Goal: Task Accomplishment & Management: Manage account settings

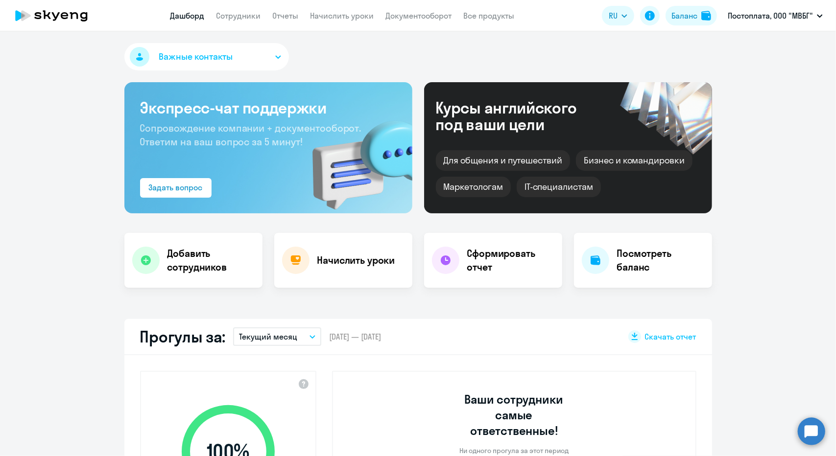
select select "30"
click at [229, 19] on link "Сотрудники" at bounding box center [238, 16] width 45 height 10
select select "30"
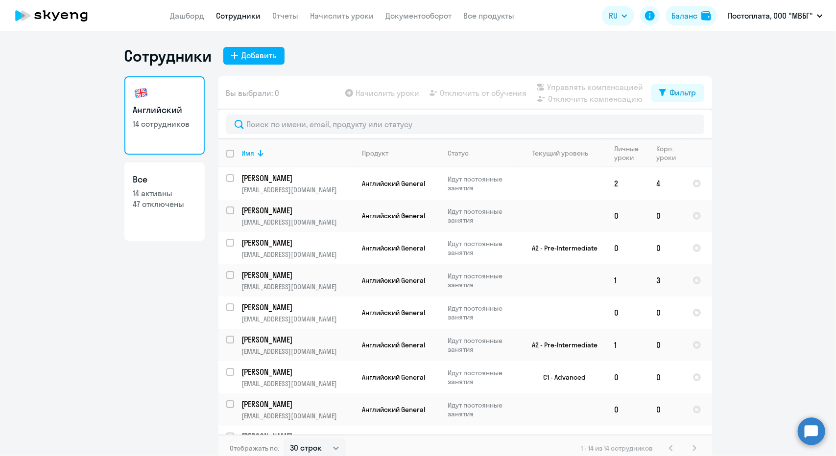
click at [769, 189] on ng-component "Сотрудники Добавить Английский 14 сотрудников Все 14 активны 47 отключены Вы вы…" at bounding box center [418, 254] width 836 height 416
click at [778, 131] on ng-component "Сотрудники Добавить Английский 14 сотрудников Все 14 активны 47 отключены Вы вы…" at bounding box center [418, 254] width 836 height 416
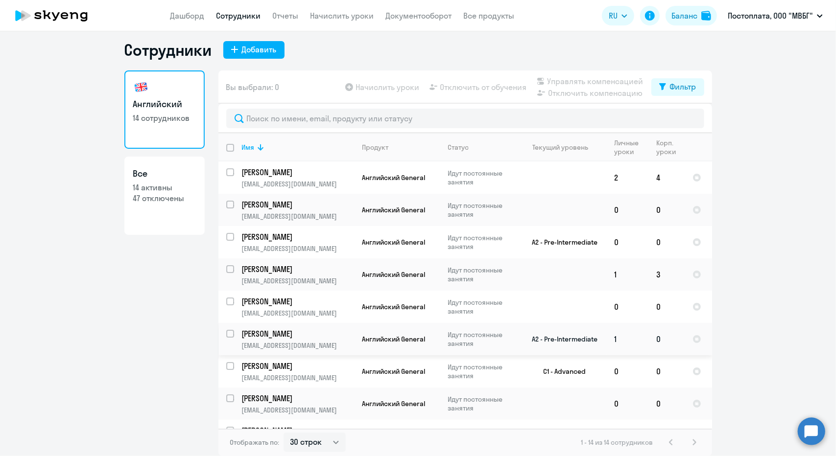
click at [226, 333] on input "select row 38446356" at bounding box center [236, 340] width 20 height 20
checkbox input "true"
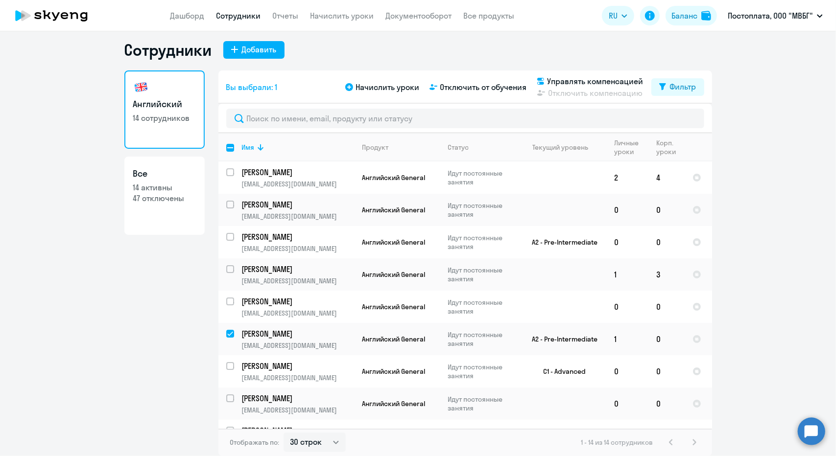
click at [232, 17] on link "Сотрудники" at bounding box center [238, 16] width 45 height 10
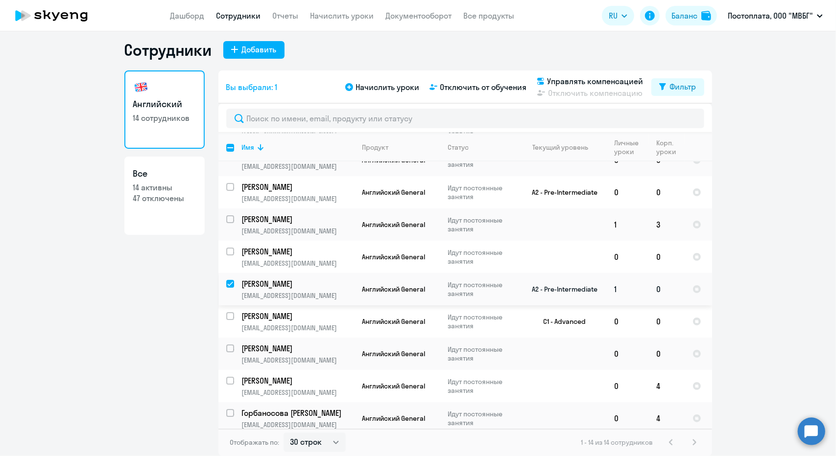
scroll to position [50, 0]
click at [334, 279] on p "[PERSON_NAME]" at bounding box center [297, 284] width 111 height 11
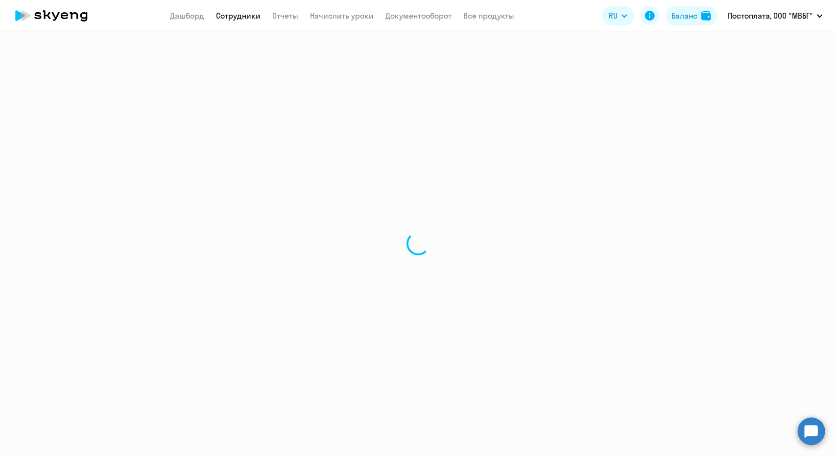
select select "english"
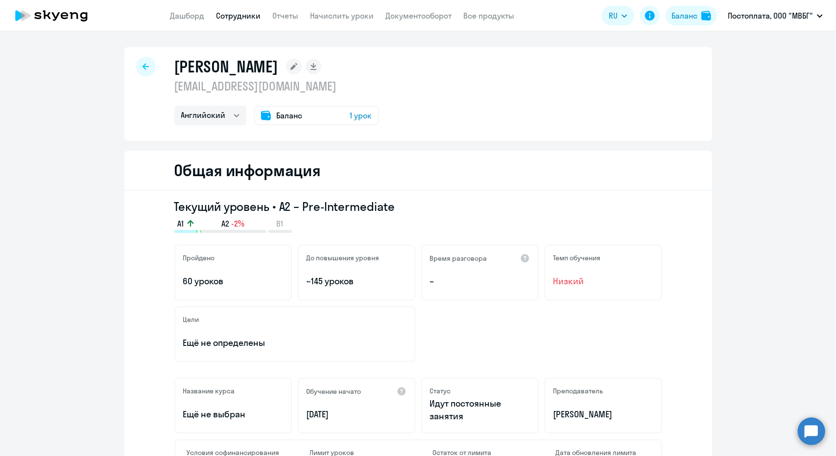
scroll to position [130, 0]
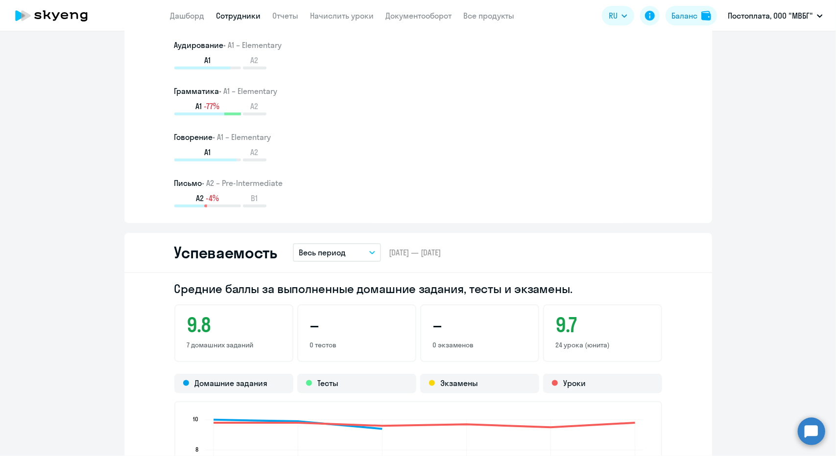
scroll to position [392, 0]
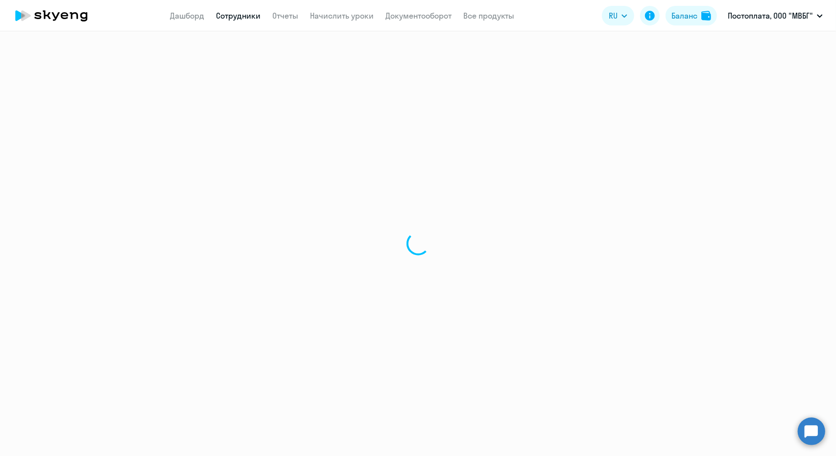
select select "30"
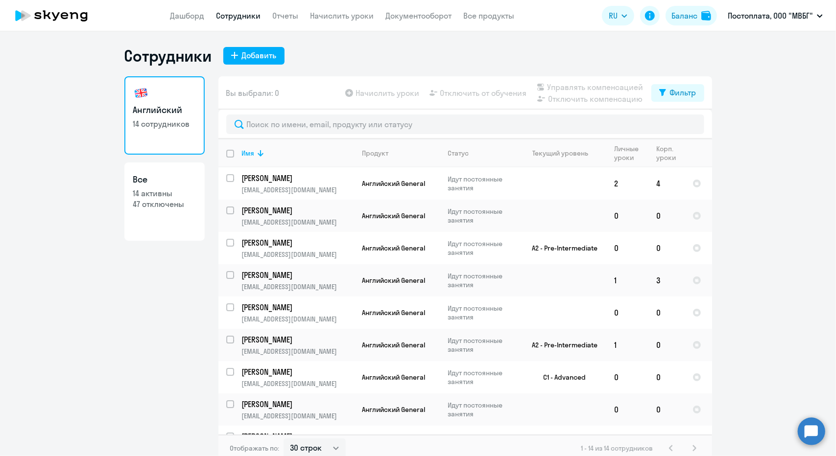
click at [124, 328] on div "Английский 14 сотрудников Все 14 активны 47 отключены" at bounding box center [164, 266] width 80 height 380
click at [226, 271] on input "select row 42139459" at bounding box center [236, 281] width 20 height 20
checkbox input "true"
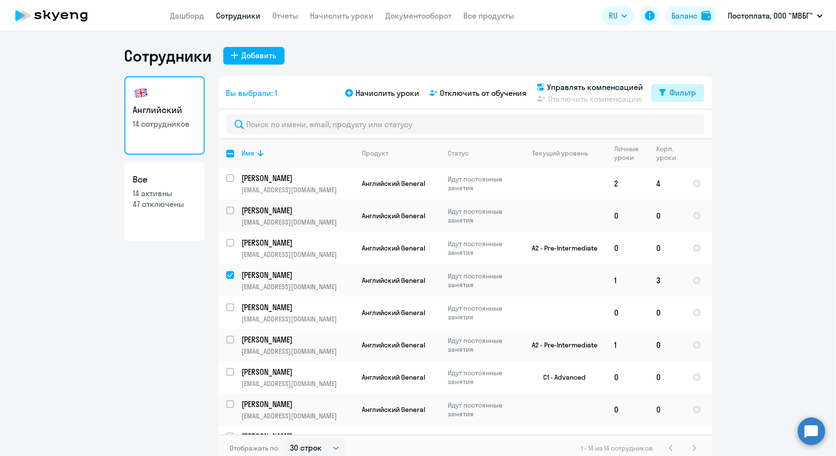
click at [659, 90] on icon at bounding box center [662, 92] width 7 height 7
click at [401, 66] on div "Сотрудники Добавить Английский 14 сотрудников Все 14 активны 47 отключены Вы вы…" at bounding box center [418, 254] width 588 height 416
click at [260, 276] on p "[PERSON_NAME]" at bounding box center [297, 275] width 111 height 11
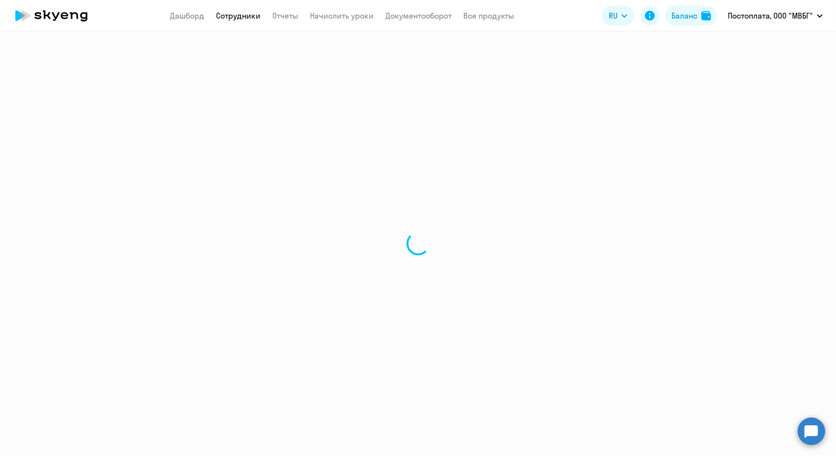
select select "english"
select select "30"
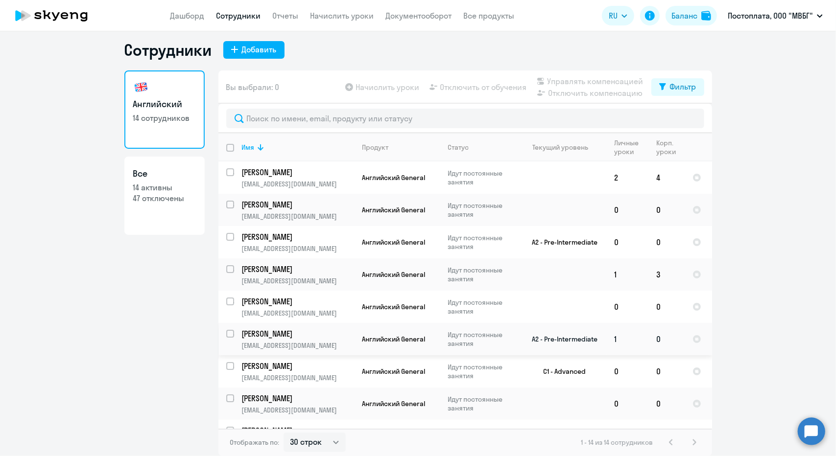
click at [226, 331] on input "select row 38446356" at bounding box center [236, 340] width 20 height 20
checkbox input "true"
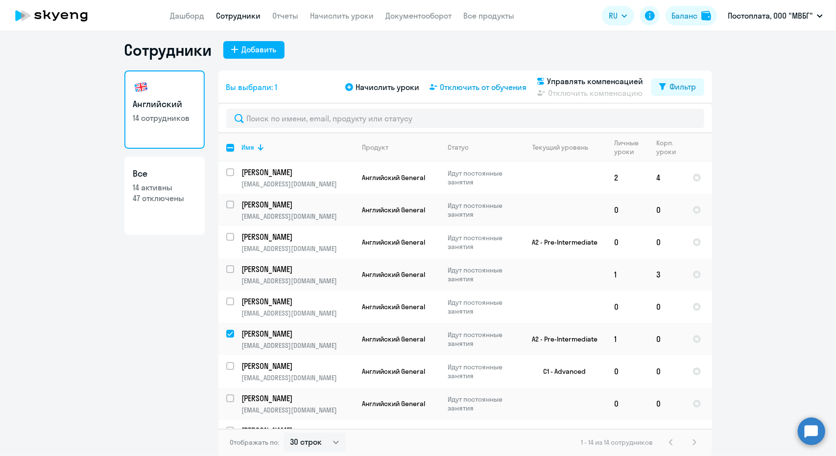
click at [478, 86] on span "Отключить от обучения" at bounding box center [483, 87] width 87 height 12
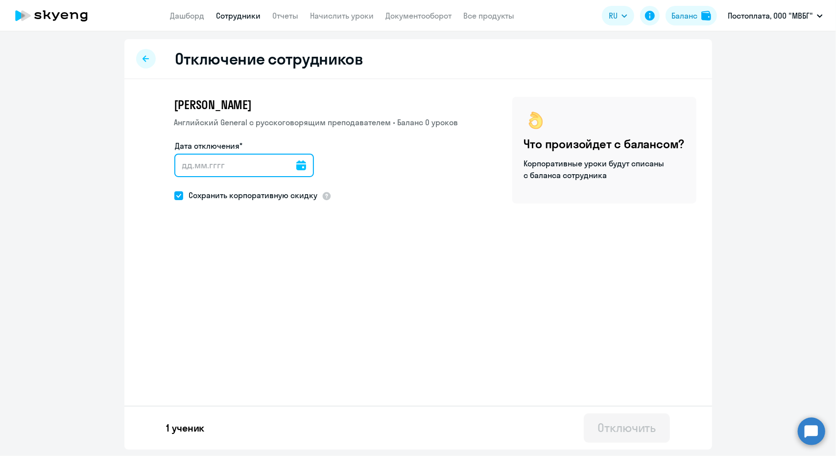
click at [280, 171] on input "Дата отключения*" at bounding box center [244, 166] width 140 height 24
click at [296, 167] on icon at bounding box center [301, 166] width 10 height 10
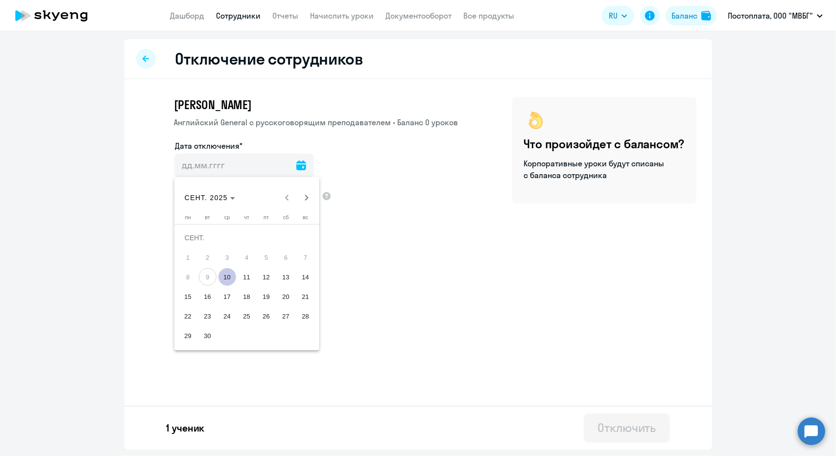
click at [221, 277] on span "10" at bounding box center [227, 277] width 18 height 18
type input "[DATE]"
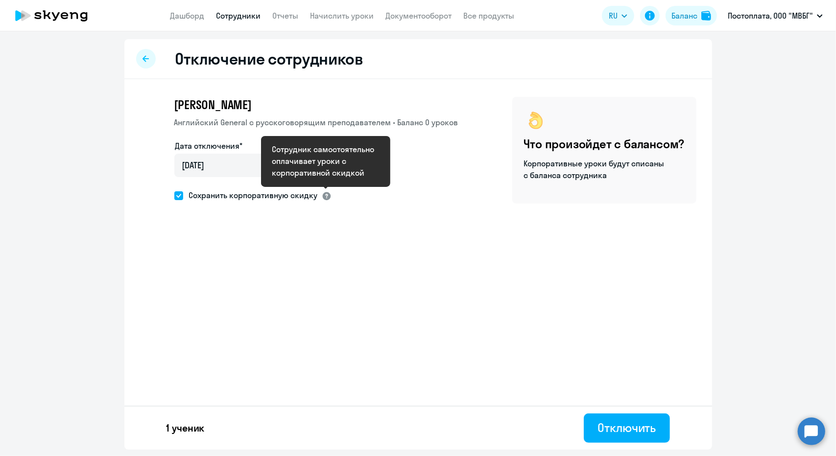
click at [325, 198] on div at bounding box center [327, 196] width 10 height 10
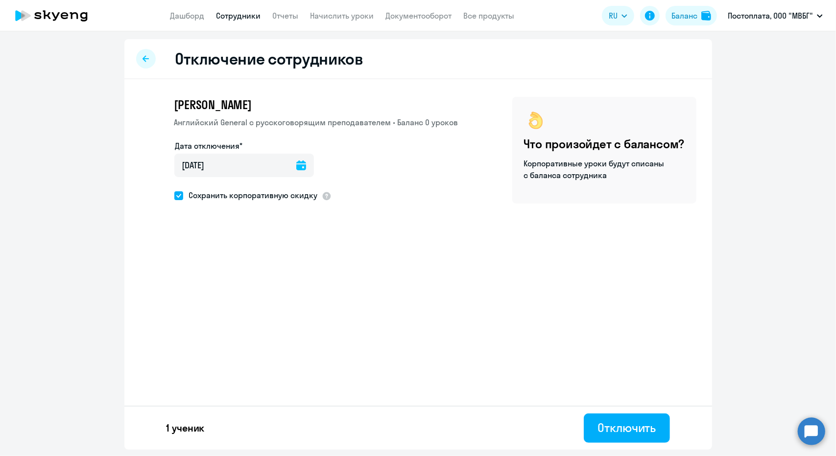
click at [182, 196] on span at bounding box center [178, 195] width 9 height 9
click at [174, 196] on input "Сохранить корпоративную скидку" at bounding box center [174, 195] width 0 height 0
click at [178, 195] on span at bounding box center [178, 195] width 9 height 9
click at [174, 195] on input "Сохранить корпоративную скидку" at bounding box center [174, 195] width 0 height 0
checkbox input "true"
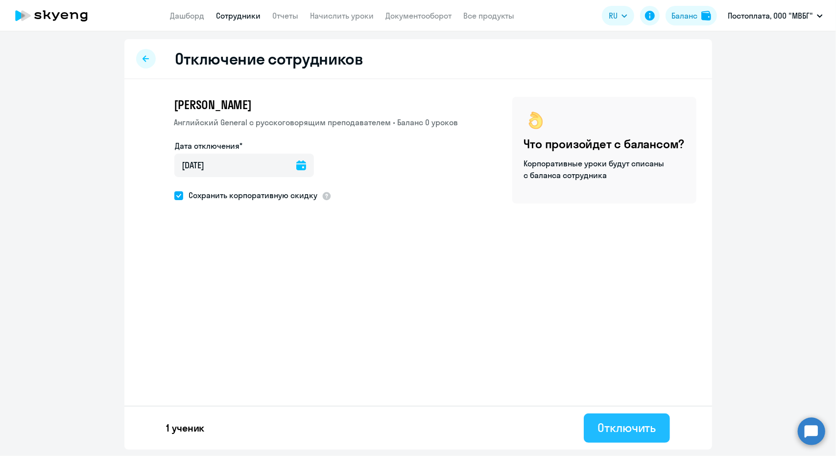
click at [631, 421] on div "Отключить" at bounding box center [626, 428] width 58 height 16
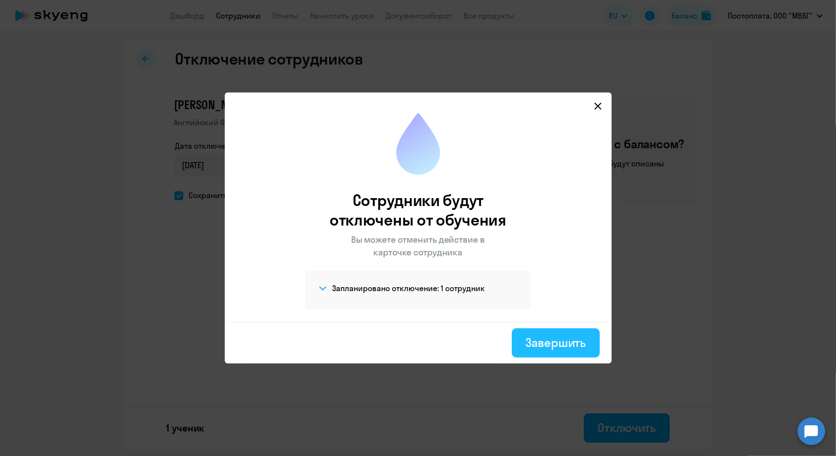
click at [532, 351] on button "Завершить" at bounding box center [556, 343] width 88 height 29
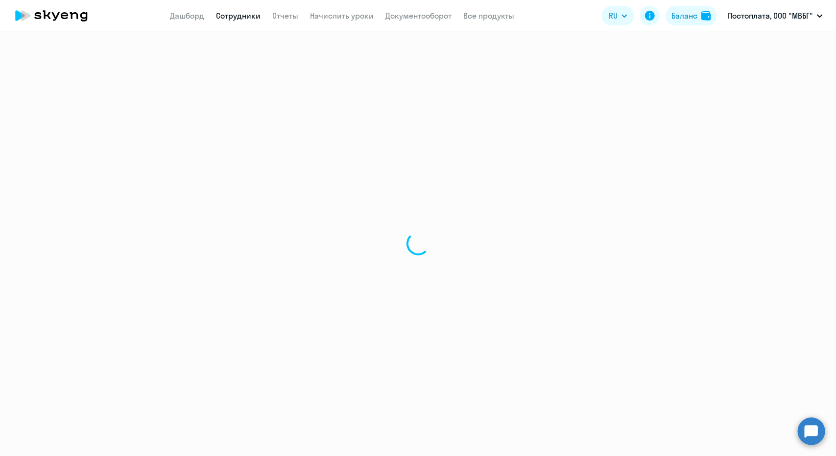
select select "30"
